Goal: Complete application form: Complete application form

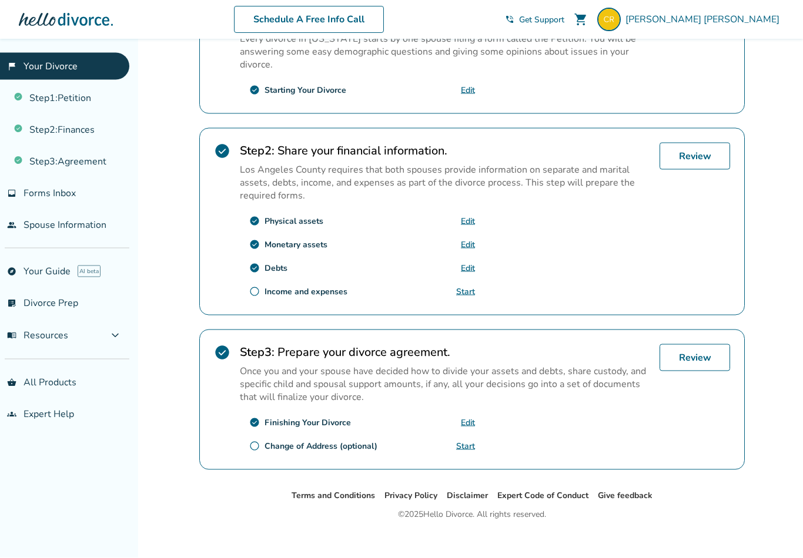
scroll to position [288, 0]
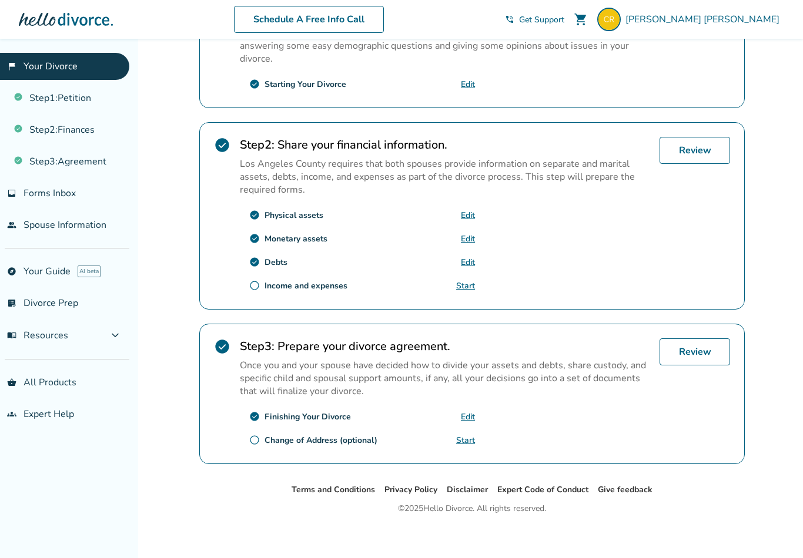
click at [470, 291] on link "Start" at bounding box center [465, 285] width 19 height 11
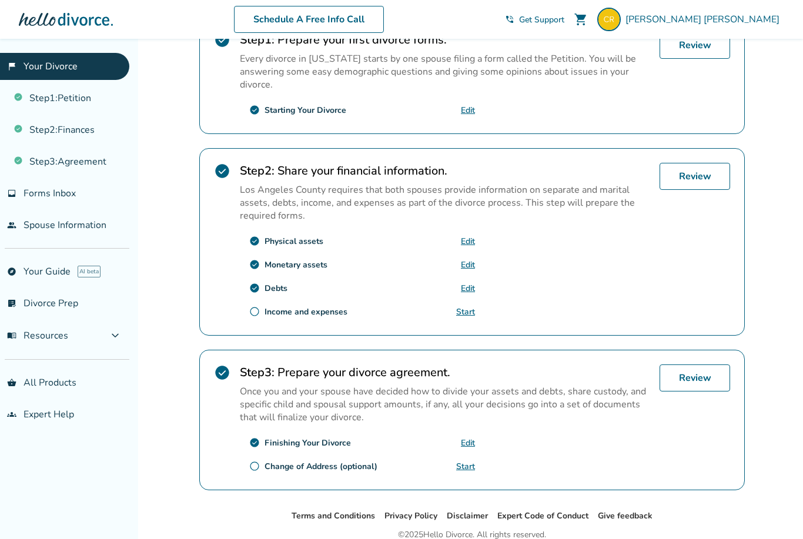
scroll to position [261, 0]
click at [302, 319] on div "Income and expenses" at bounding box center [305, 312] width 83 height 11
click at [700, 191] on link "Review" at bounding box center [694, 177] width 71 height 27
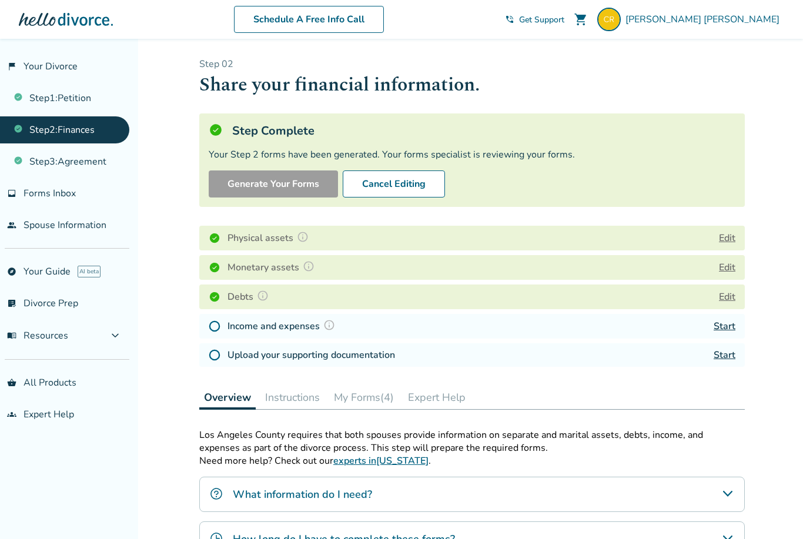
click at [727, 326] on link "Start" at bounding box center [724, 326] width 22 height 13
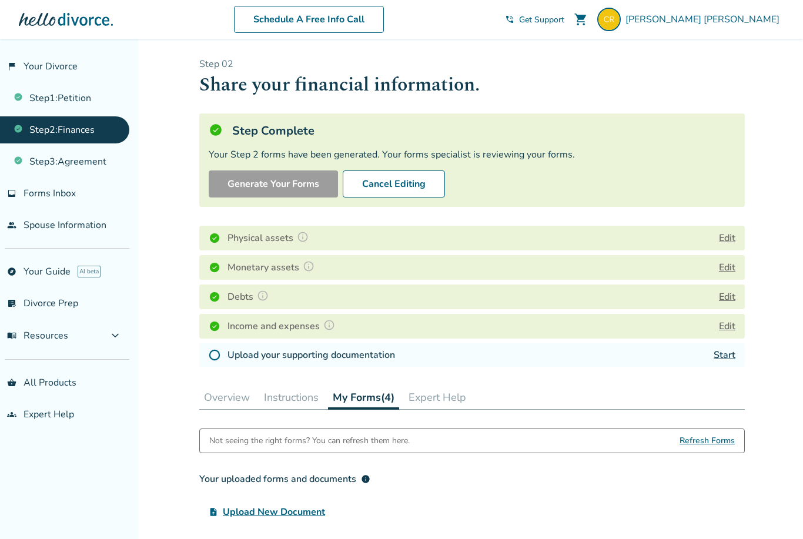
click at [729, 356] on link "Start" at bounding box center [724, 354] width 22 height 13
click at [360, 400] on button "My Forms (4)" at bounding box center [363, 397] width 71 height 24
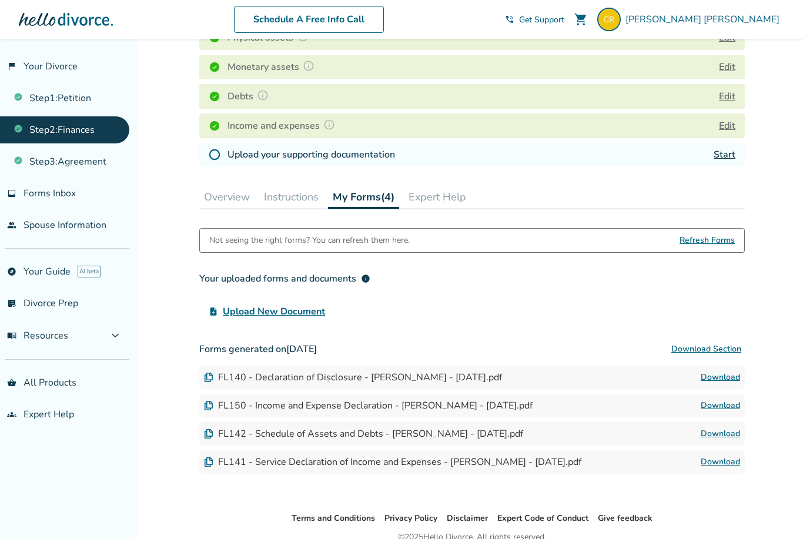
scroll to position [216, 0]
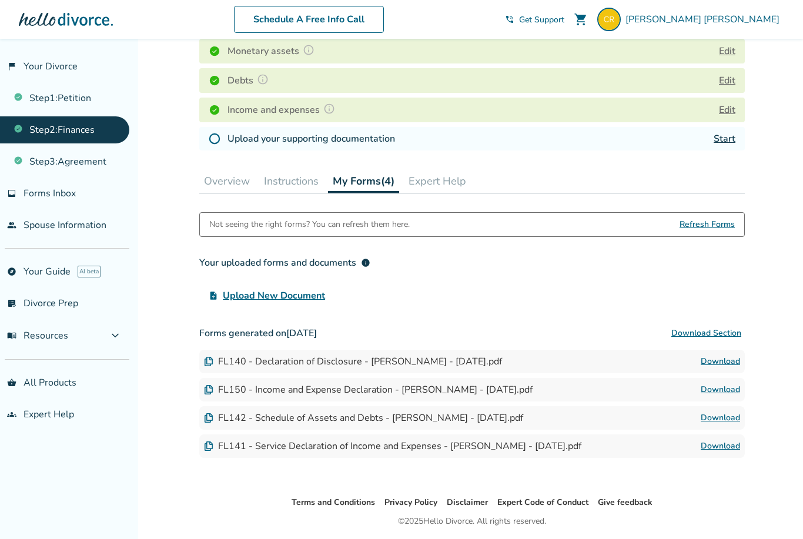
click at [729, 138] on link "Start" at bounding box center [724, 138] width 22 height 13
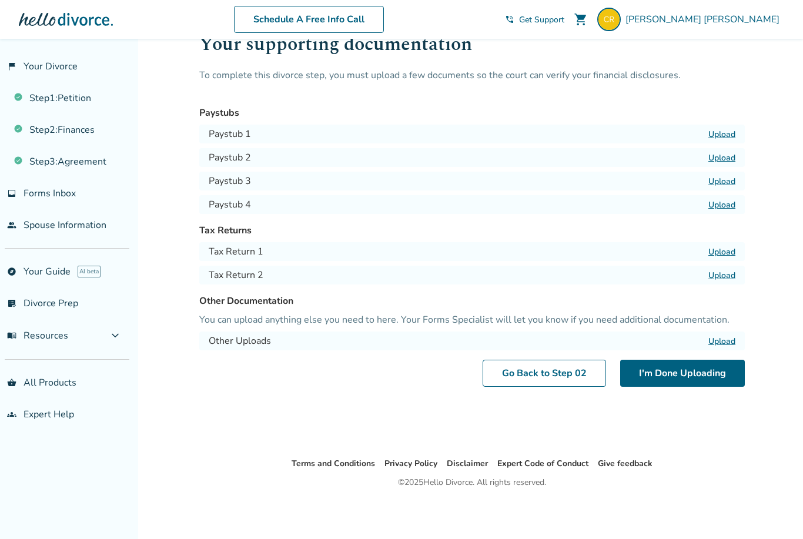
click at [729, 136] on label "Upload" at bounding box center [721, 134] width 27 height 11
click at [0, 0] on input "Upload" at bounding box center [0, 0] width 0 height 0
click at [727, 157] on label "Upload" at bounding box center [721, 157] width 27 height 11
click at [0, 0] on input "Upload" at bounding box center [0, 0] width 0 height 0
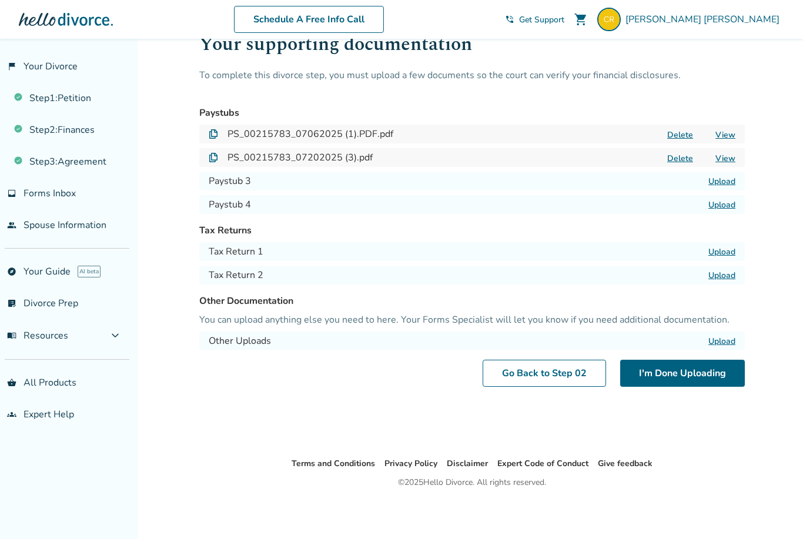
click at [724, 256] on label "Upload" at bounding box center [721, 251] width 27 height 11
click at [0, 0] on input "Upload" at bounding box center [0, 0] width 0 height 0
click at [726, 254] on label "Uploading..." at bounding box center [713, 251] width 43 height 11
click at [0, 0] on input "Uploading..." at bounding box center [0, 0] width 0 height 0
click at [682, 254] on button "Delete" at bounding box center [679, 252] width 33 height 12
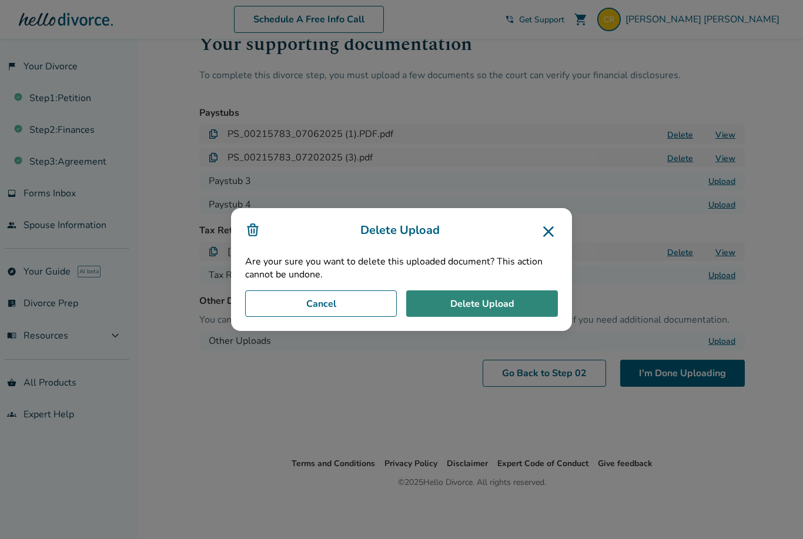
click at [486, 317] on button "Delete Upload" at bounding box center [482, 303] width 152 height 27
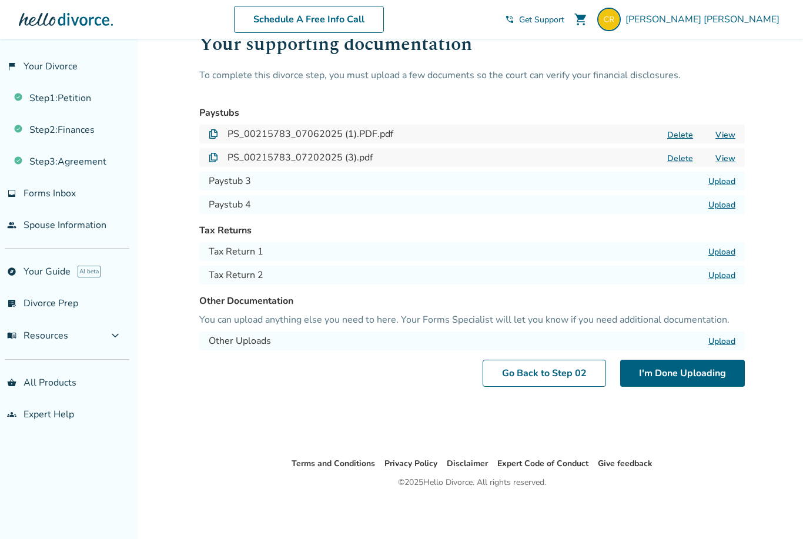
click at [730, 252] on label "Upload" at bounding box center [721, 251] width 27 height 11
click at [0, 0] on input "Upload" at bounding box center [0, 0] width 0 height 0
click at [729, 277] on label "Upload" at bounding box center [721, 275] width 27 height 11
click at [0, 0] on input "Upload" at bounding box center [0, 0] width 0 height 0
click at [731, 182] on label "Upload" at bounding box center [721, 181] width 27 height 11
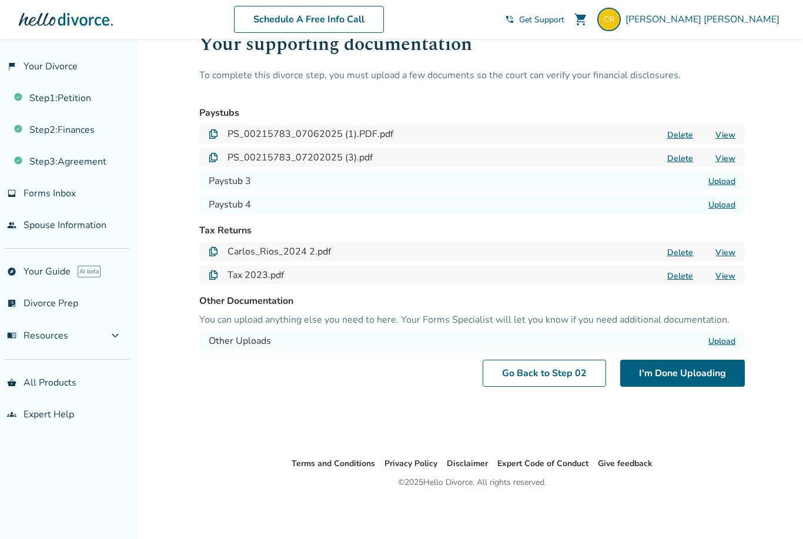
click at [0, 0] on input "Upload" at bounding box center [0, 0] width 0 height 0
click at [719, 207] on label "Upload" at bounding box center [721, 204] width 27 height 11
click at [0, 0] on input "Upload" at bounding box center [0, 0] width 0 height 0
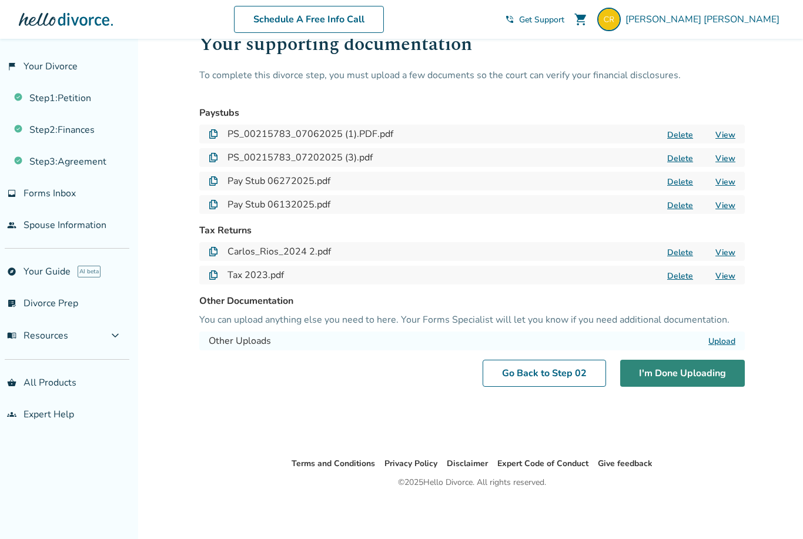
click at [690, 381] on button "I'm Done Uploading" at bounding box center [682, 373] width 125 height 27
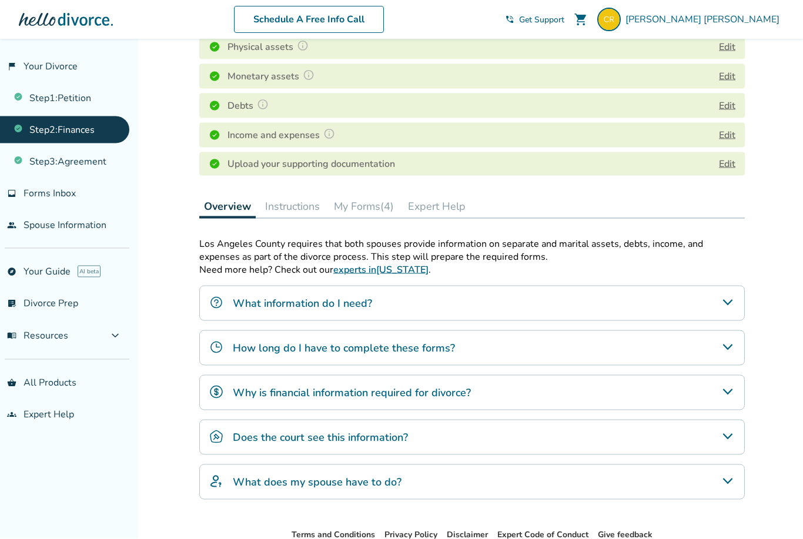
scroll to position [225, 0]
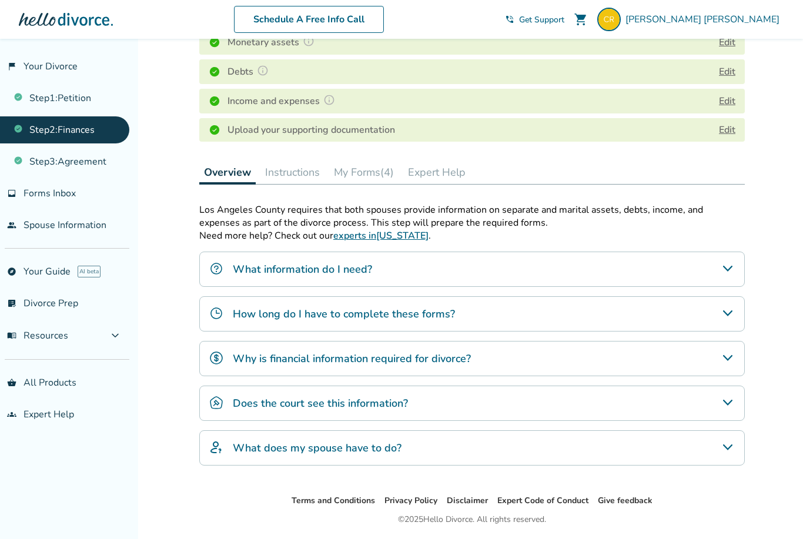
click at [379, 238] on link "experts in [US_STATE]" at bounding box center [380, 235] width 95 height 13
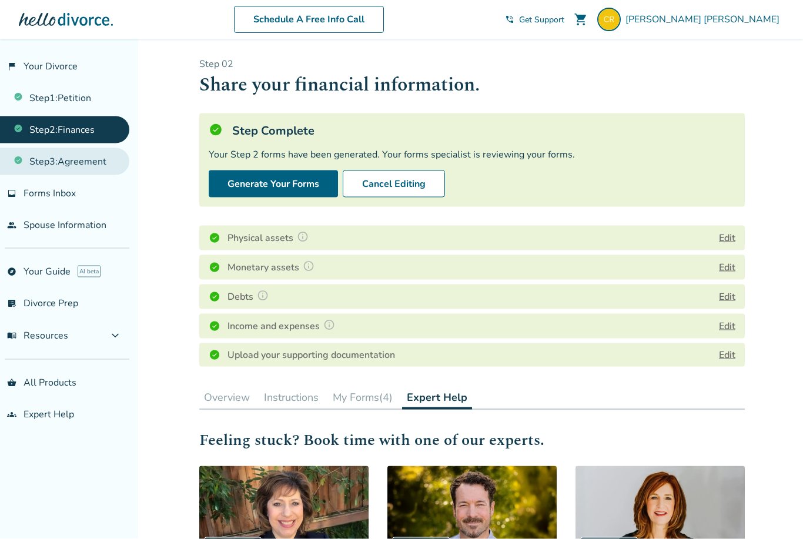
click at [87, 168] on link "Step 3 : Agreement" at bounding box center [64, 161] width 129 height 27
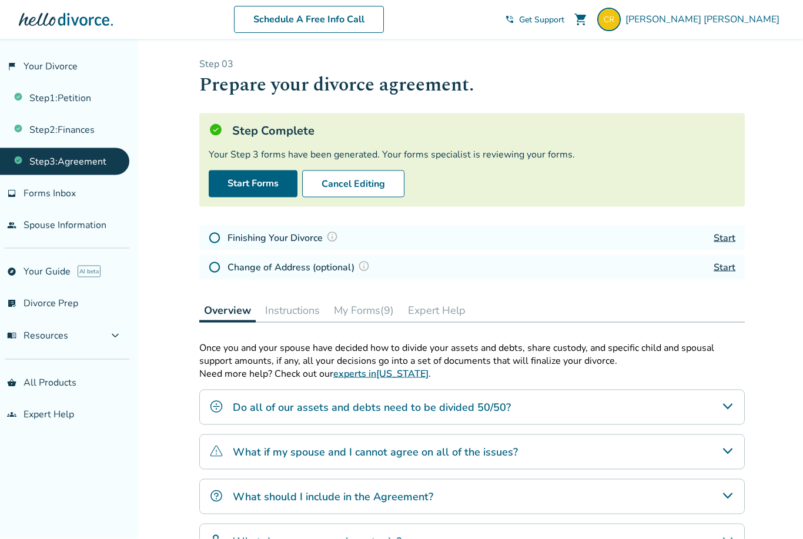
scroll to position [1, 0]
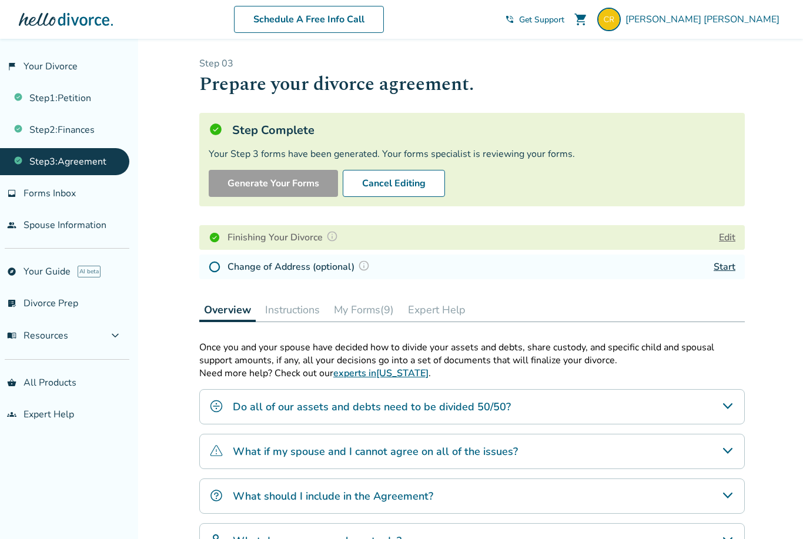
click at [726, 268] on link "Start" at bounding box center [724, 266] width 22 height 13
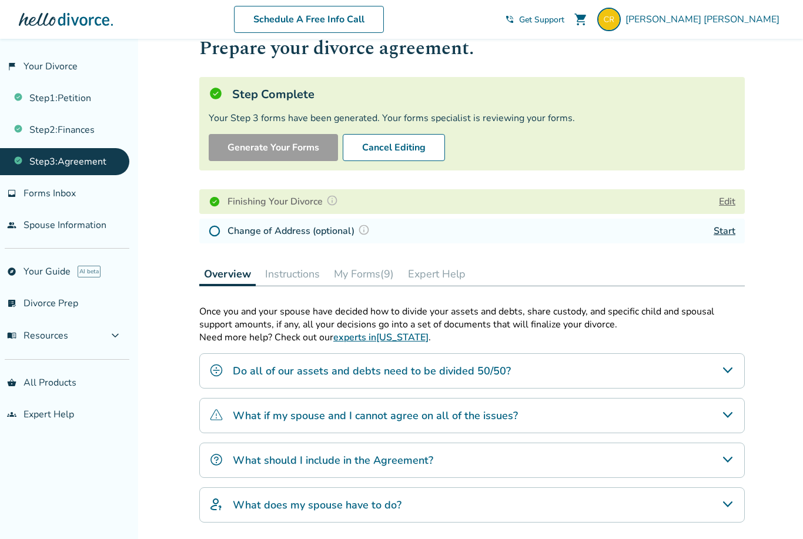
scroll to position [38, 0]
